Goal: Transaction & Acquisition: Purchase product/service

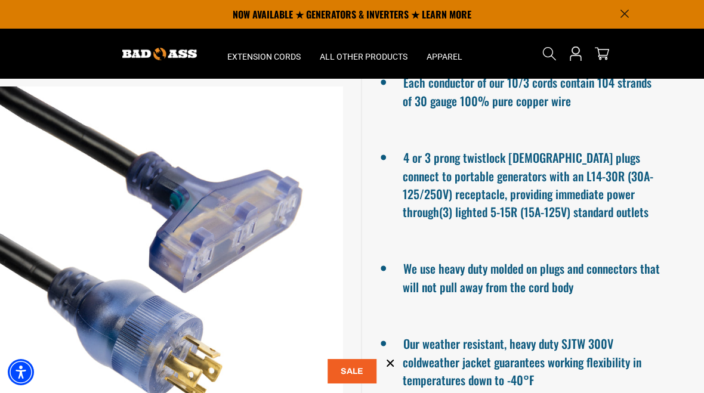
scroll to position [901, 0]
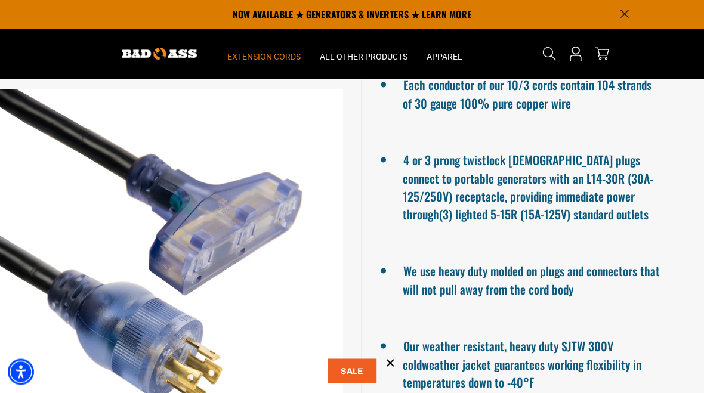
click at [287, 61] on span "Extension Cords" at bounding box center [263, 56] width 73 height 11
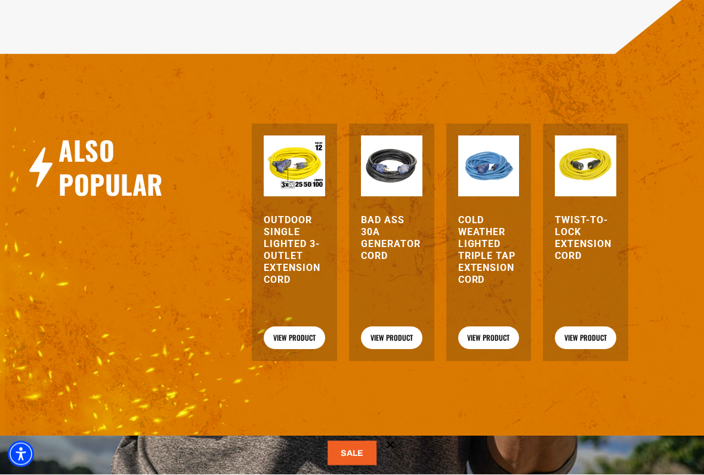
scroll to position [1436, 0]
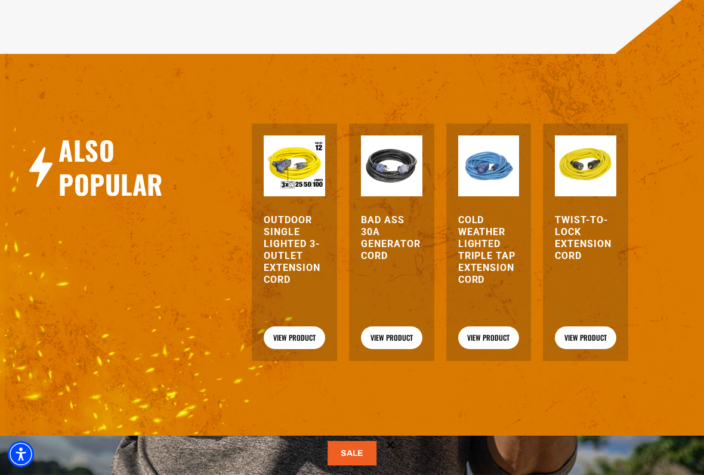
click at [411, 349] on link "View Product" at bounding box center [391, 337] width 61 height 23
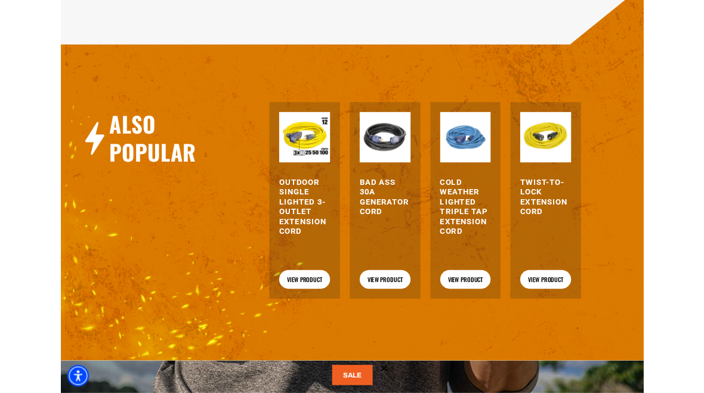
scroll to position [1469, 0]
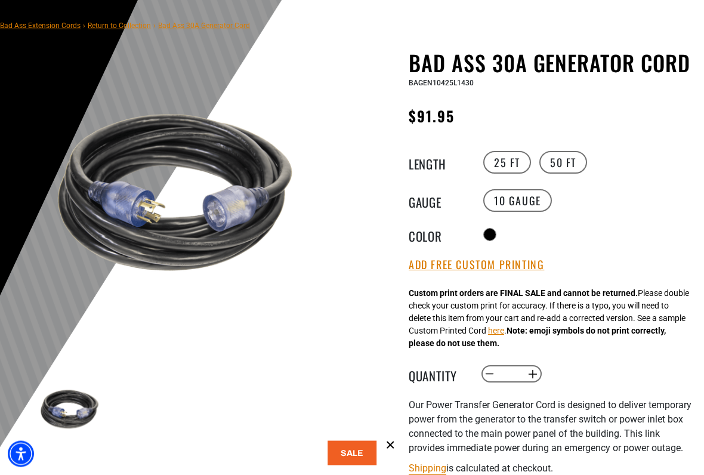
scroll to position [79, 0]
click at [560, 165] on label "50 FT" at bounding box center [564, 162] width 48 height 23
click at [571, 165] on label "50 FT" at bounding box center [564, 162] width 48 height 23
click at [477, 270] on button "Add Free Custom Printing" at bounding box center [476, 264] width 135 height 13
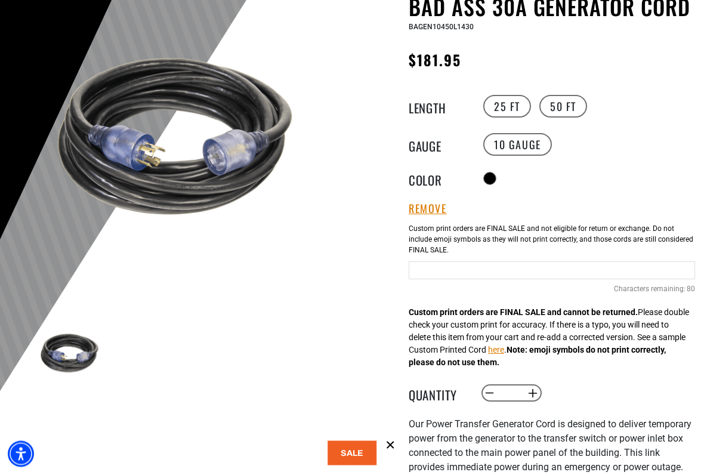
scroll to position [143, 0]
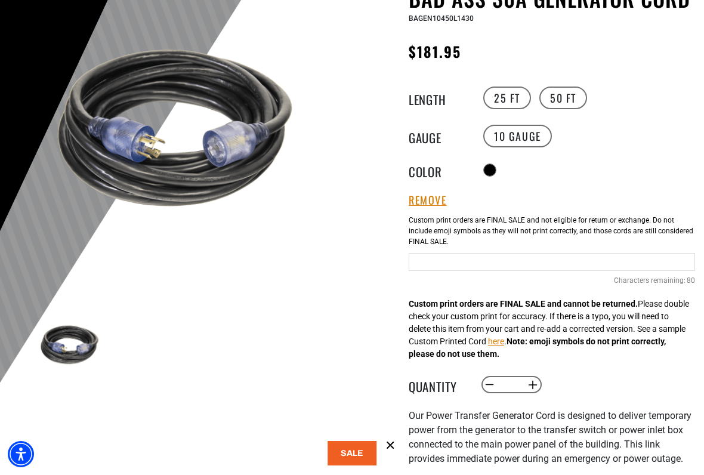
click at [504, 348] on button "here" at bounding box center [496, 341] width 16 height 13
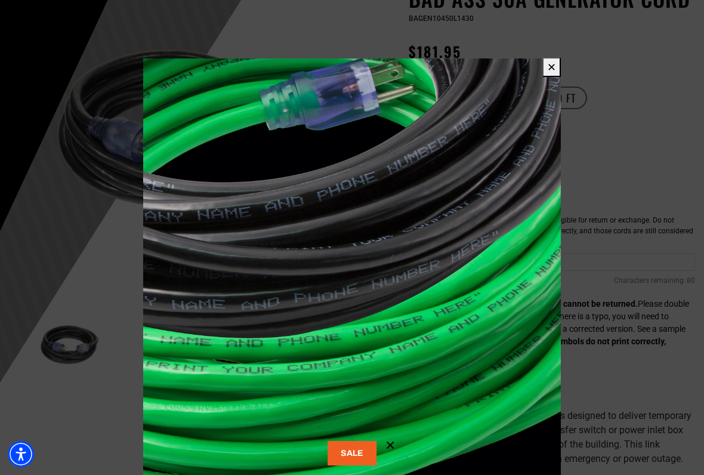
click at [547, 70] on button "✕" at bounding box center [552, 67] width 19 height 20
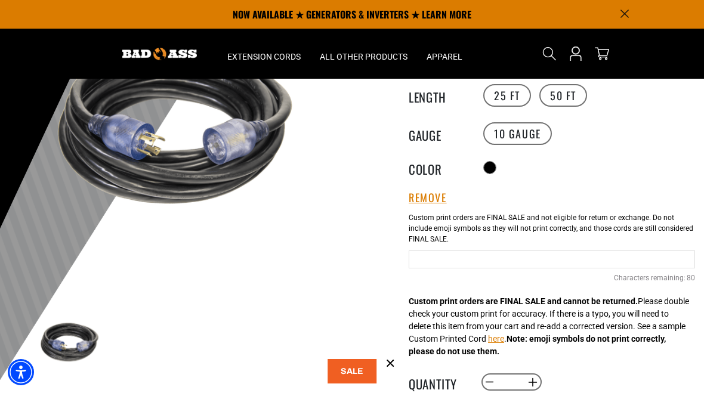
scroll to position [144, 0]
